Goal: Task Accomplishment & Management: Complete application form

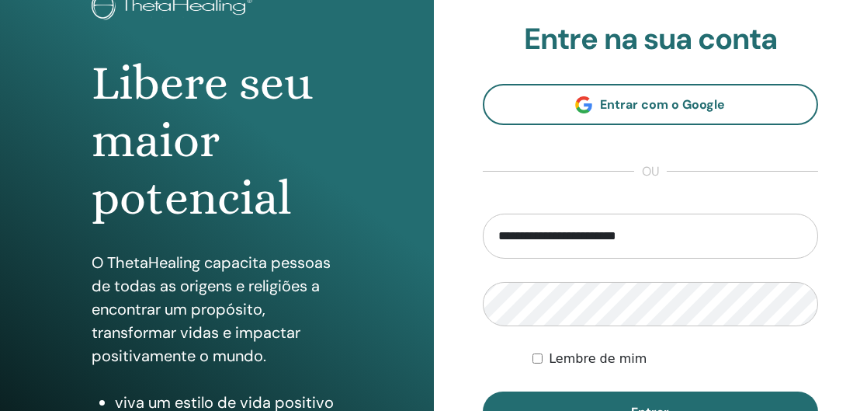
scroll to position [116, 0]
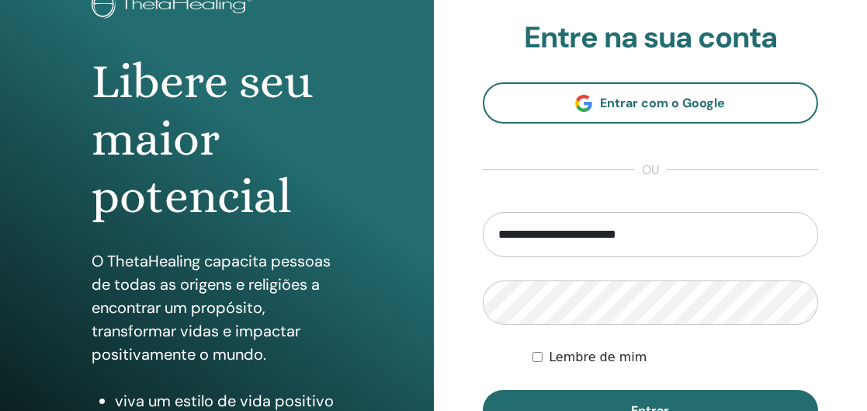
type input "**********"
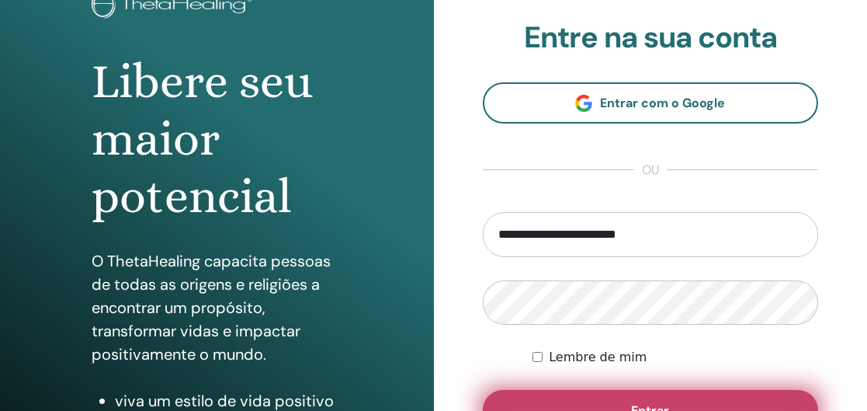
click at [646, 402] on font "Entrar" at bounding box center [650, 410] width 38 height 16
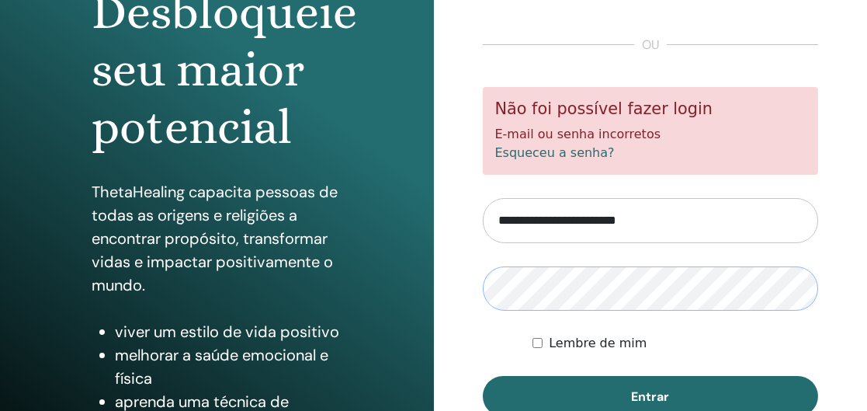
scroll to position [193, 0]
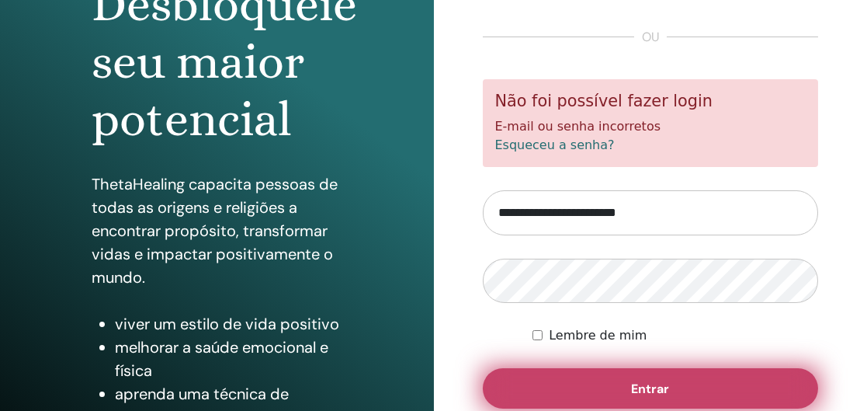
click at [655, 385] on font "Entrar" at bounding box center [650, 389] width 38 height 16
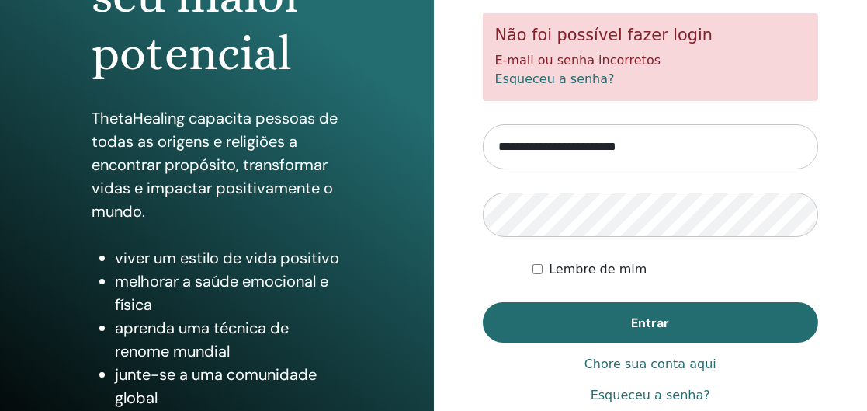
scroll to position [262, 0]
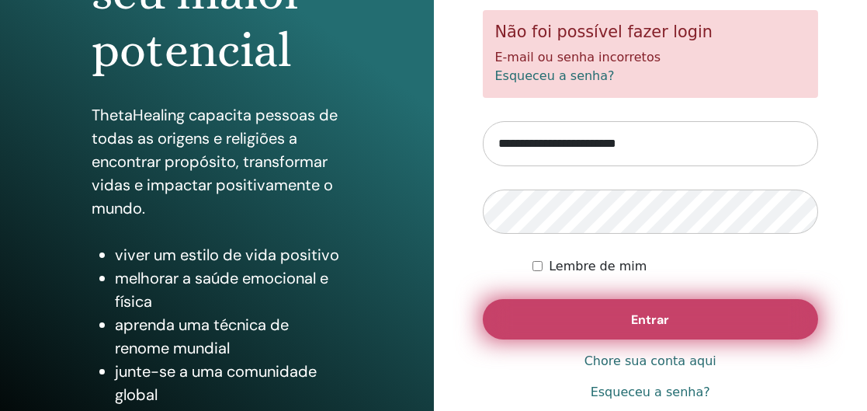
click at [658, 321] on font "Entrar" at bounding box center [650, 319] width 38 height 16
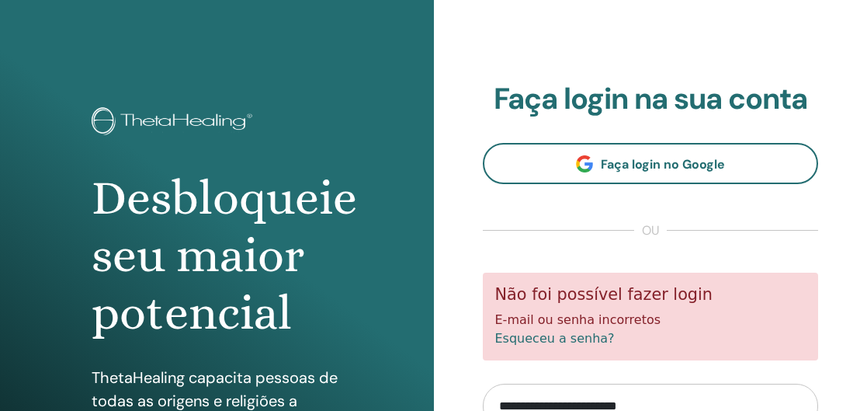
scroll to position [2, 0]
